Goal: Communication & Community: Answer question/provide support

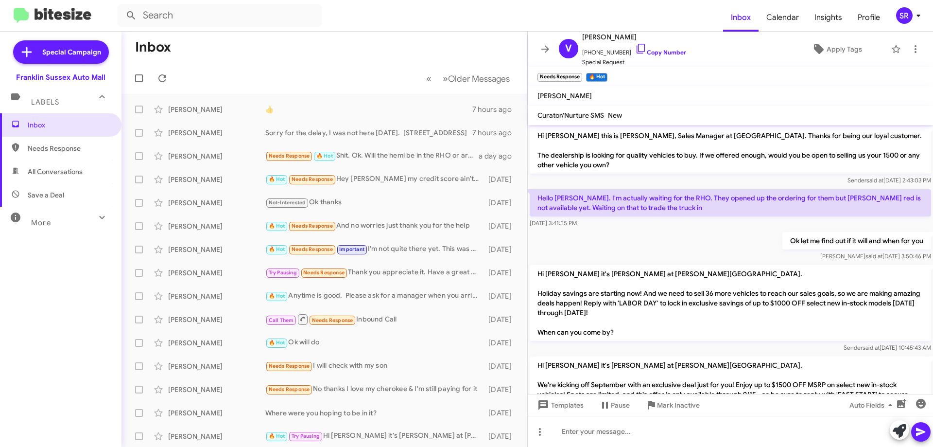
scroll to position [335, 0]
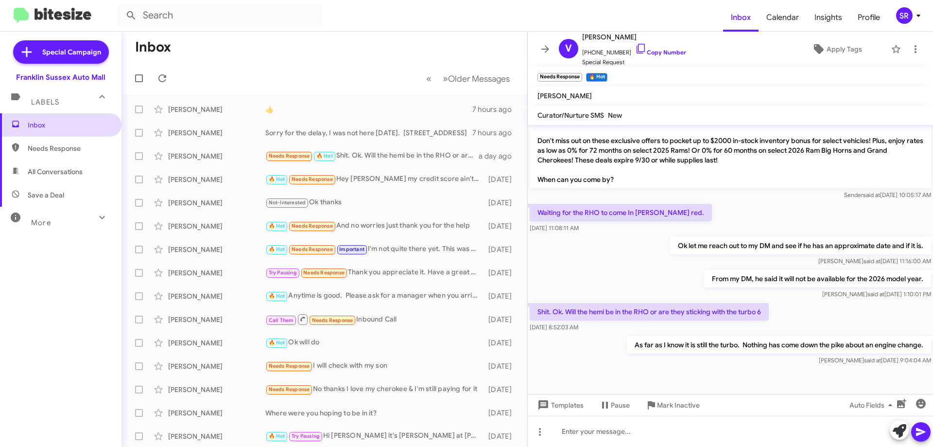
click at [59, 124] on span "Inbox" at bounding box center [69, 125] width 83 height 10
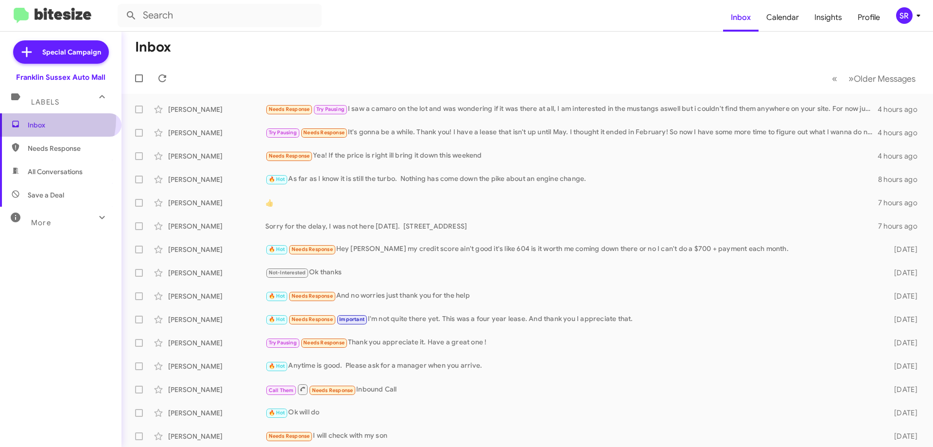
click at [35, 119] on span "Inbox" at bounding box center [60, 124] width 121 height 23
click at [403, 155] on div "Needs Response Yea! If the price is right ill bring it down this weekend" at bounding box center [575, 155] width 621 height 11
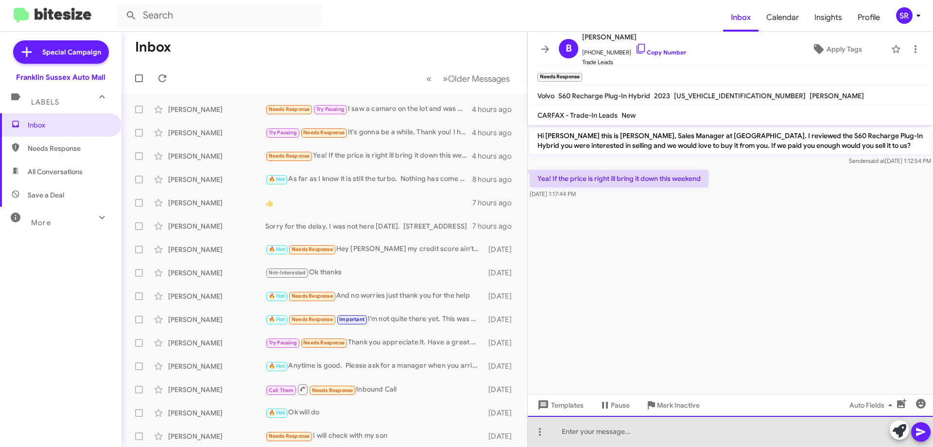
click at [620, 418] on div at bounding box center [730, 430] width 405 height 31
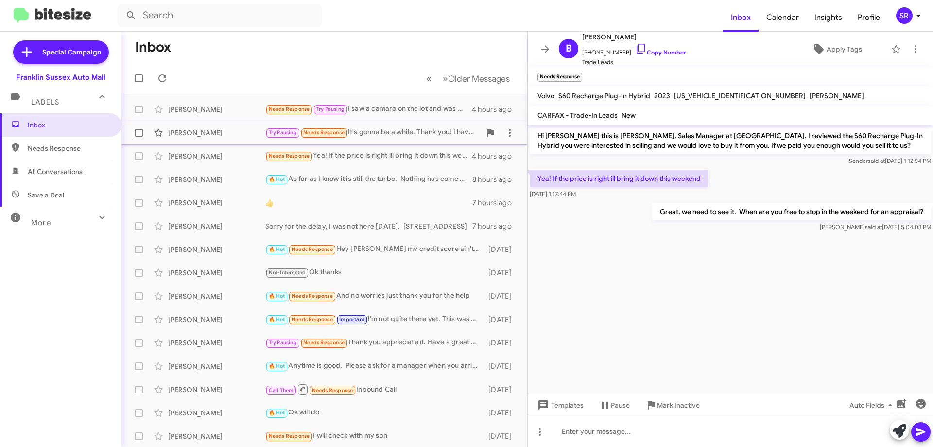
click at [398, 135] on div "Try Pausing Needs Response It's gonna be a while. Thank you! I have a lease tha…" at bounding box center [372, 132] width 215 height 11
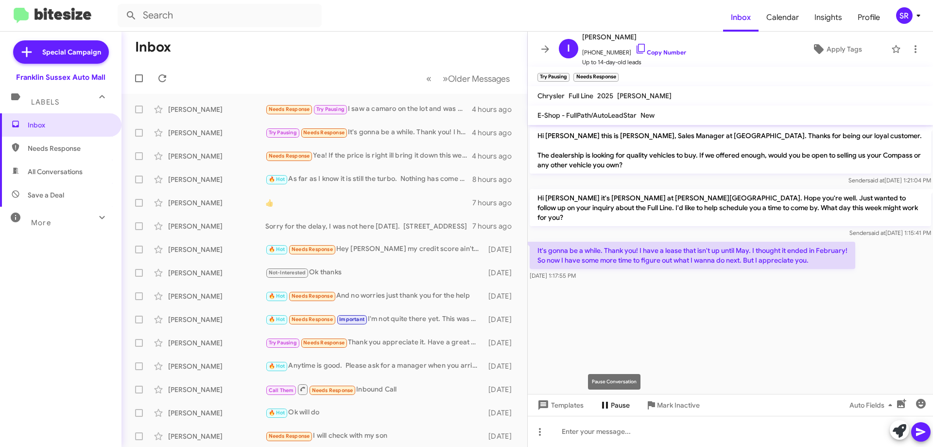
click at [604, 401] on icon at bounding box center [605, 405] width 12 height 12
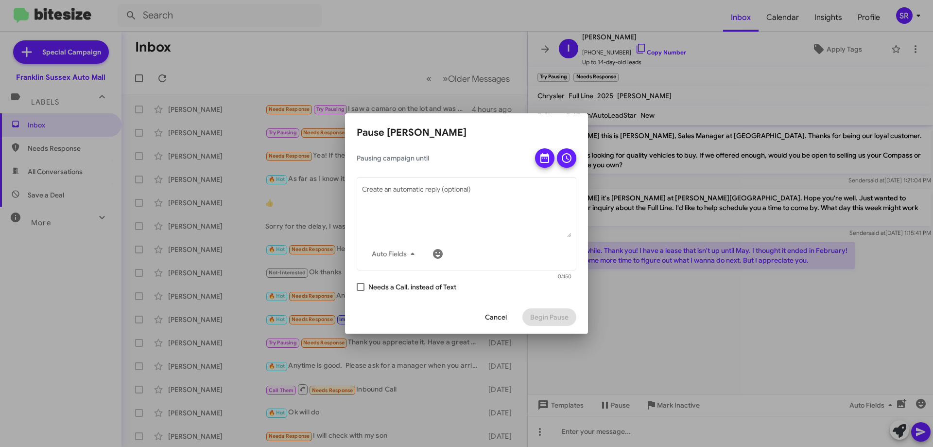
click at [682, 326] on div at bounding box center [466, 223] width 933 height 447
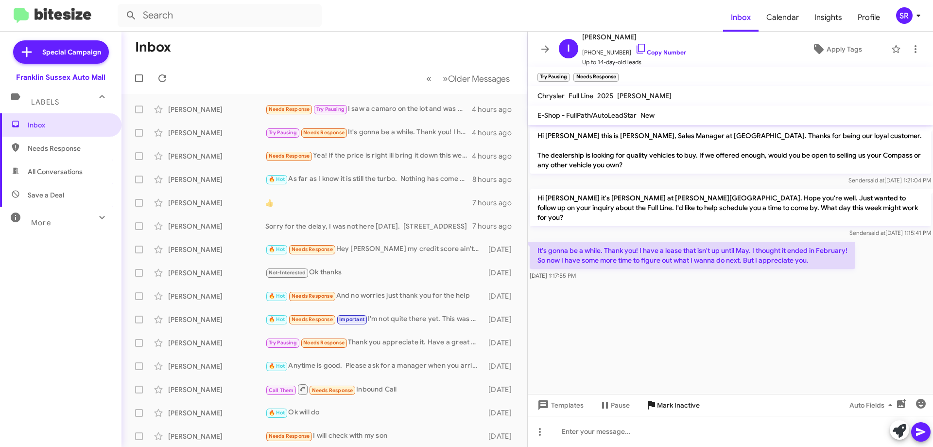
click at [675, 401] on span "Mark Inactive" at bounding box center [678, 404] width 43 height 17
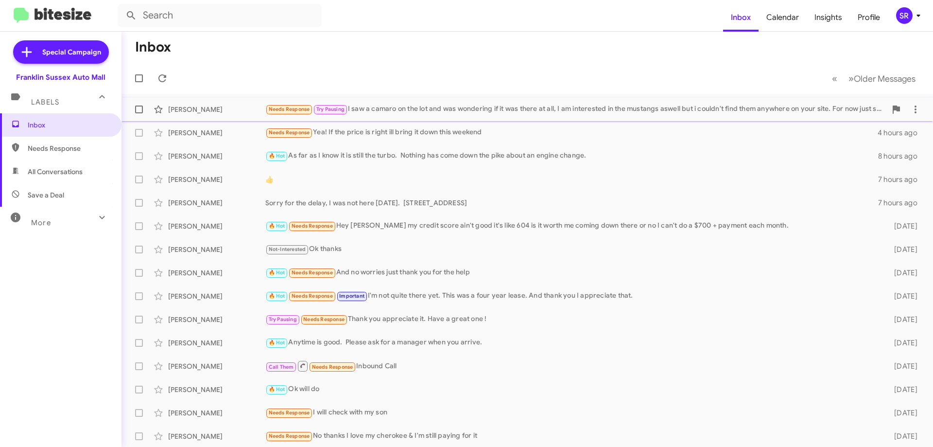
click at [405, 109] on div "Needs Response Try Pausing I saw a camaro on the lot and was wondering if it wa…" at bounding box center [575, 108] width 621 height 11
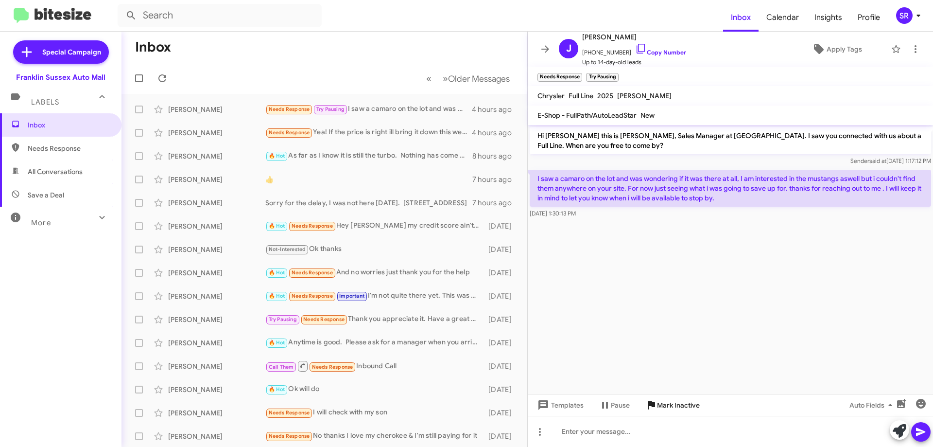
click at [653, 411] on span "Mark Inactive" at bounding box center [672, 404] width 54 height 17
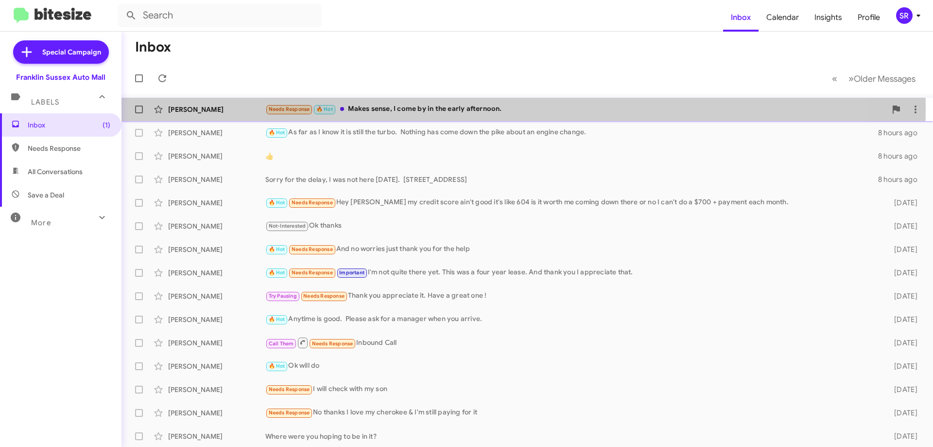
click at [402, 107] on div "Needs Response 🔥 Hot Makes sense, I come by in the early afternoon." at bounding box center [575, 108] width 621 height 11
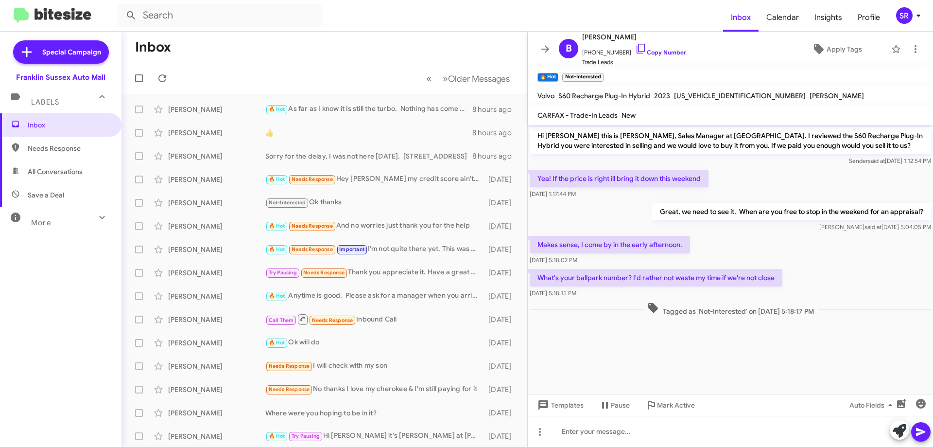
click at [697, 94] on span "[US_VEHICLE_IDENTIFICATION_NUMBER]" at bounding box center [740, 95] width 132 height 9
copy span "[US_VEHICLE_IDENTIFICATION_NUMBER]"
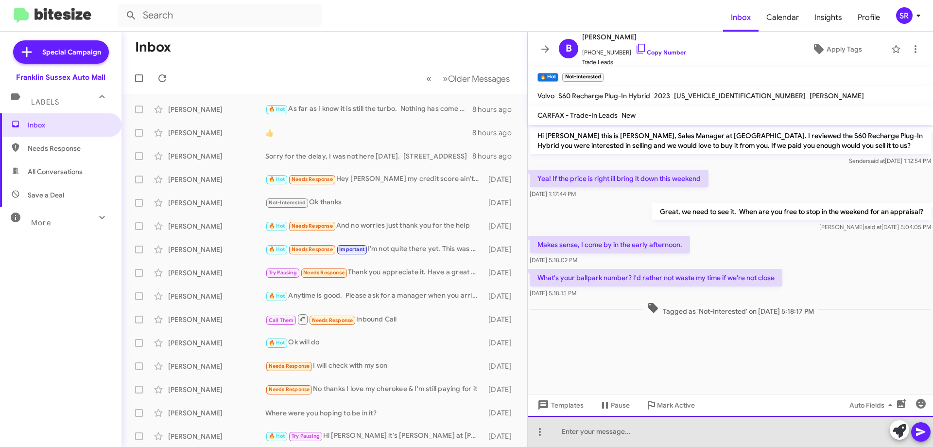
click at [641, 435] on div at bounding box center [730, 430] width 405 height 31
